Goal: Information Seeking & Learning: Learn about a topic

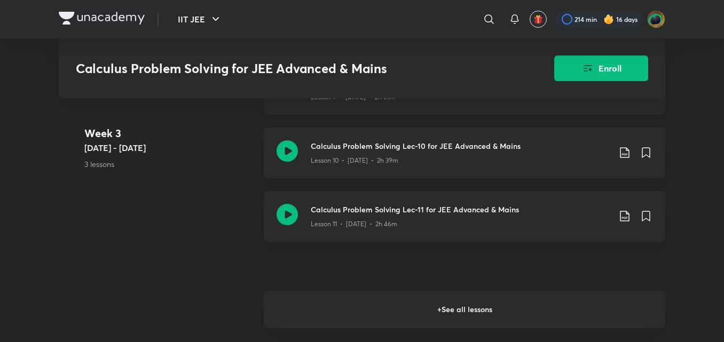
scroll to position [1242, 0]
click at [369, 311] on h6 "+ See all lessons" at bounding box center [465, 307] width 402 height 37
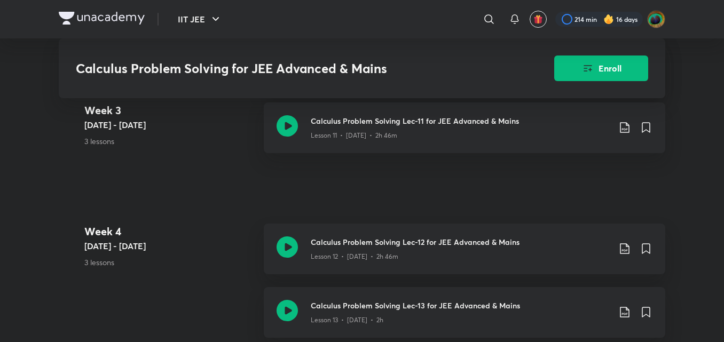
scroll to position [1329, 0]
click at [356, 247] on h3 "Calculus Problem Solving Lec-12 for JEE Advanced & Mains" at bounding box center [460, 242] width 299 height 11
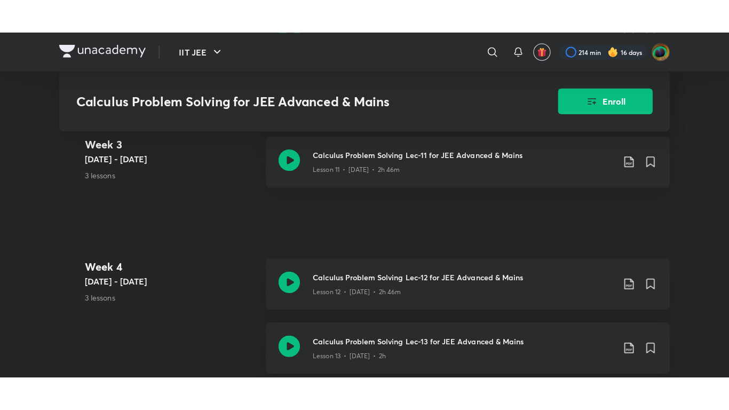
scroll to position [1629, 0]
